Goal: Task Accomplishment & Management: Manage account settings

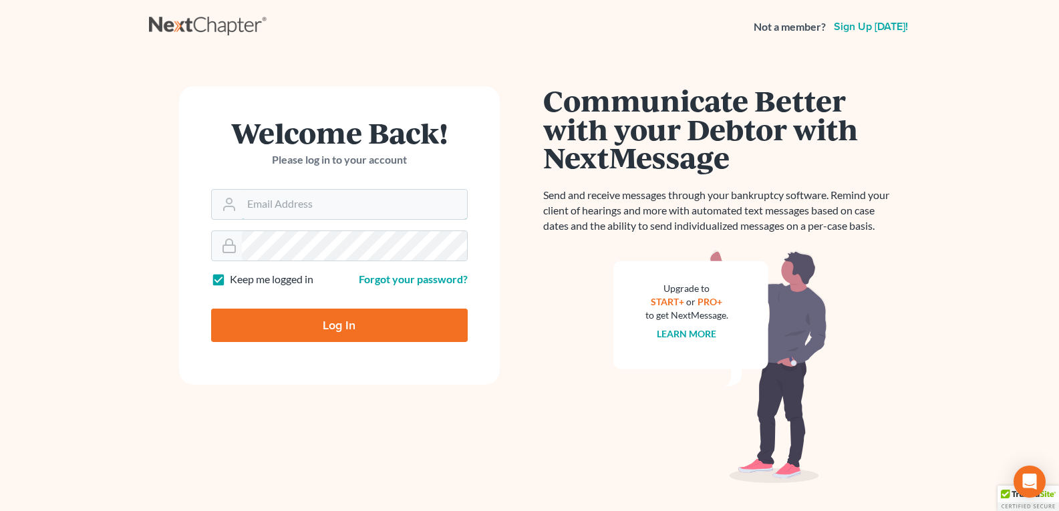
type input "[EMAIL_ADDRESS][DOMAIN_NAME]"
click at [317, 319] on input "Log In" at bounding box center [339, 325] width 257 height 33
type input "Thinking..."
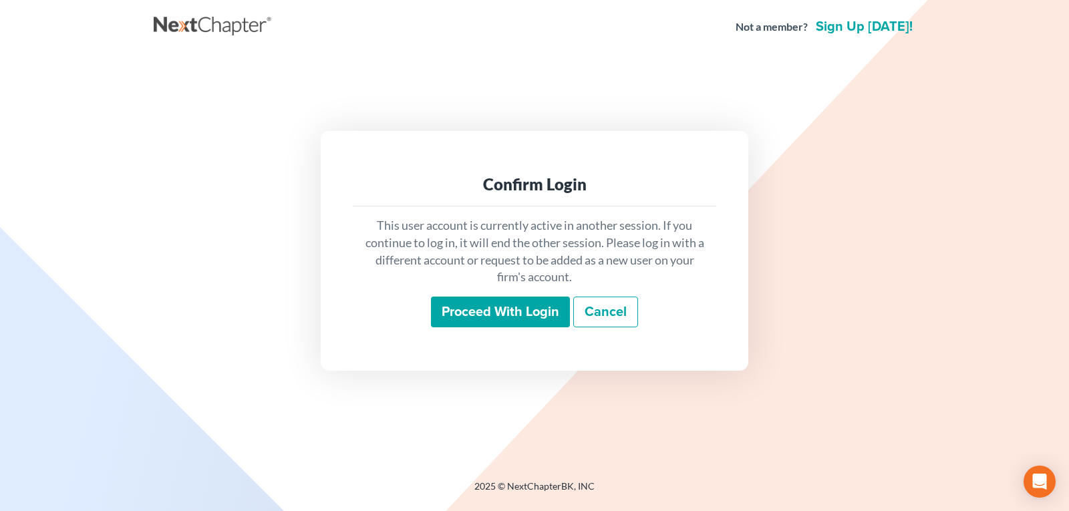
click at [484, 309] on input "Proceed with login" at bounding box center [500, 312] width 139 height 31
